Goal: Transaction & Acquisition: Purchase product/service

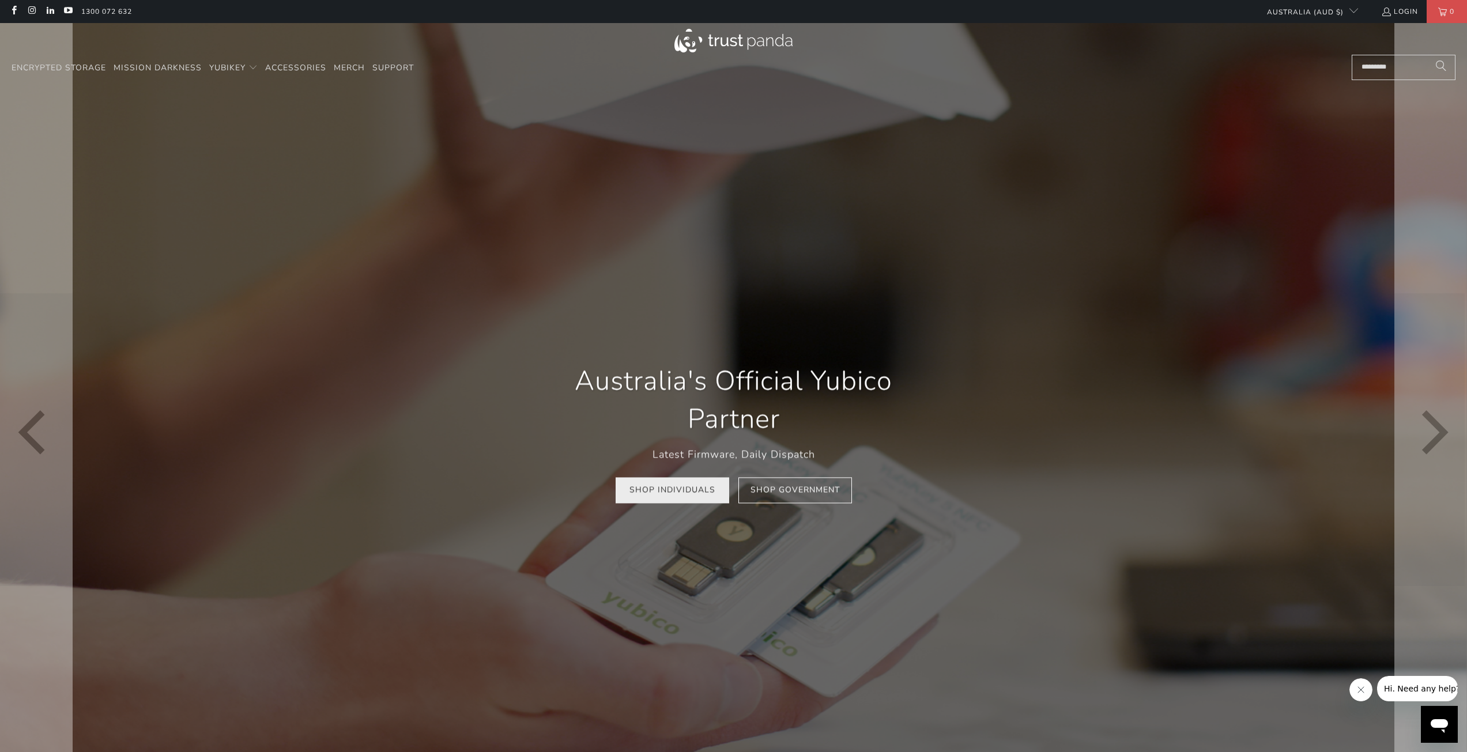
click at [682, 487] on link "Shop Individuals" at bounding box center [673, 491] width 114 height 26
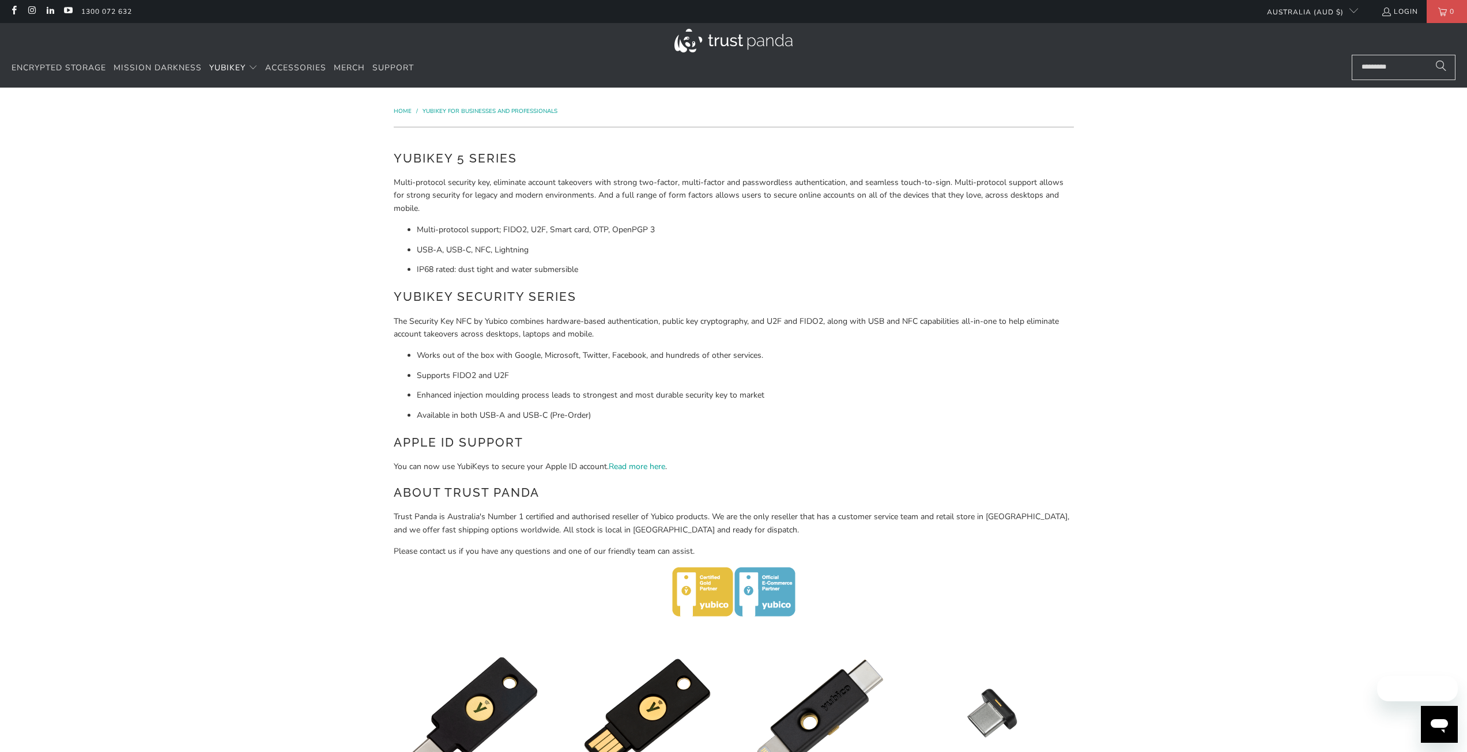
click at [891, 465] on p "You can now use YubiKeys to secure your Apple ID account. Read more here ." at bounding box center [734, 467] width 680 height 13
click at [779, 394] on li "Enhanced injection moulding process leads to strongest and most durable securit…" at bounding box center [745, 395] width 657 height 13
click at [740, 286] on div "YubiKey 5 Series Multi-protocol security key, eliminate account takeovers with …" at bounding box center [734, 385] width 680 height 472
click at [839, 444] on h2 "Apple ID Support" at bounding box center [734, 443] width 680 height 18
click at [830, 475] on div "YubiKey 5 Series Multi-protocol security key, eliminate account takeovers with …" at bounding box center [734, 385] width 680 height 472
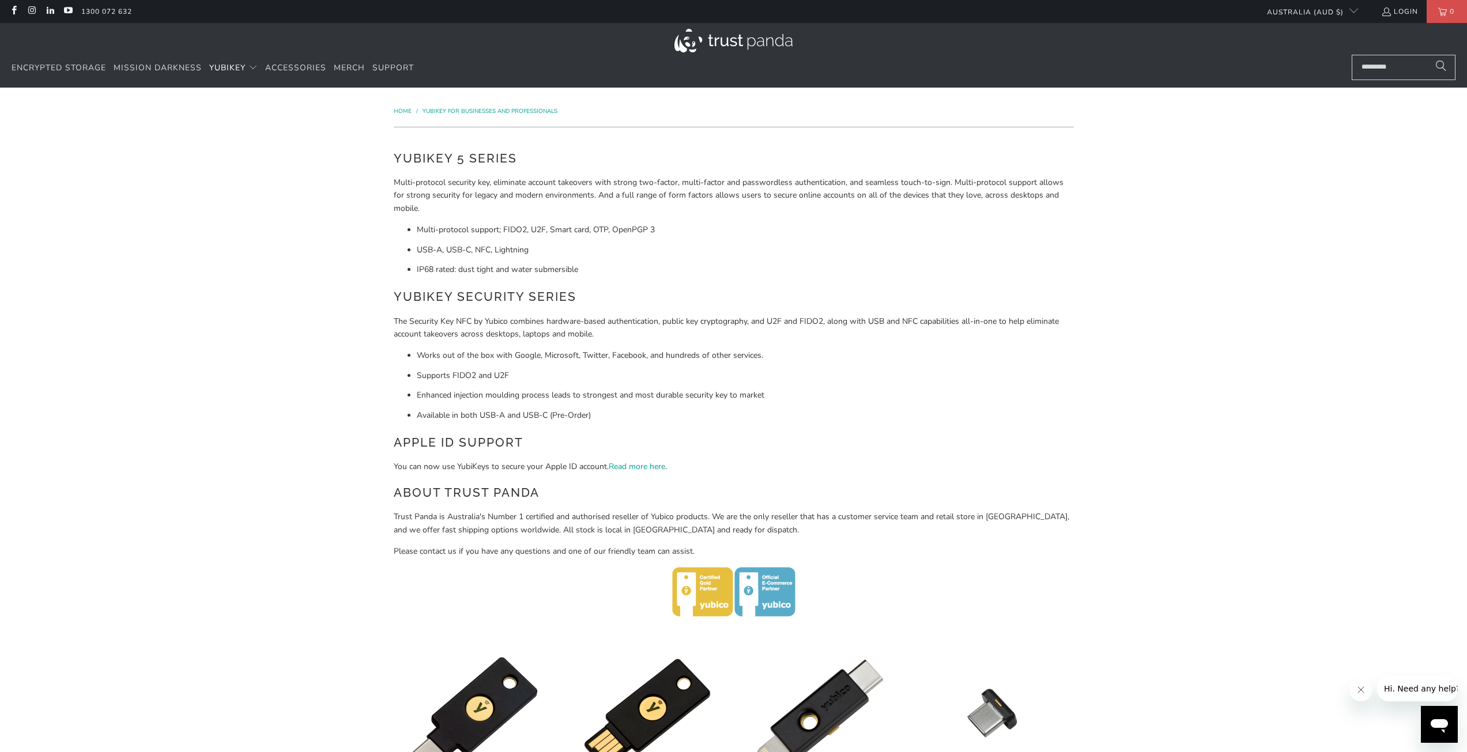
drag, startPoint x: 289, startPoint y: 244, endPoint x: 282, endPoint y: 195, distance: 49.4
